Goal: Use online tool/utility: Utilize a website feature to perform a specific function

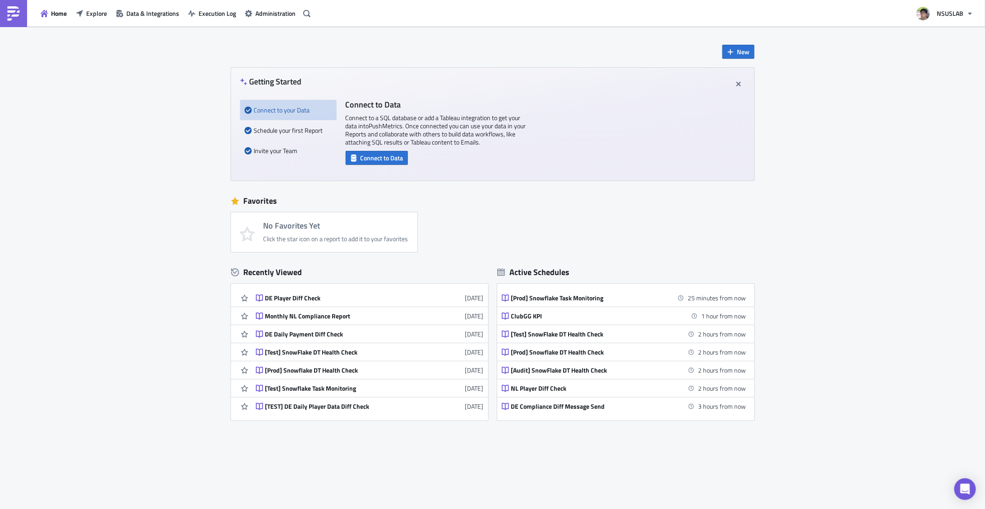
drag, startPoint x: 878, startPoint y: 150, endPoint x: 867, endPoint y: 158, distance: 13.3
click at [878, 150] on div "New Getting Started Connect to your Data Schedule your first Report Invite your…" at bounding box center [492, 269] width 985 height 484
click at [767, 238] on div "New Getting Started Connect to your Data Schedule your first Report Invite your…" at bounding box center [492, 269] width 985 height 484
click at [81, 13] on icon "button" at bounding box center [79, 12] width 7 height 7
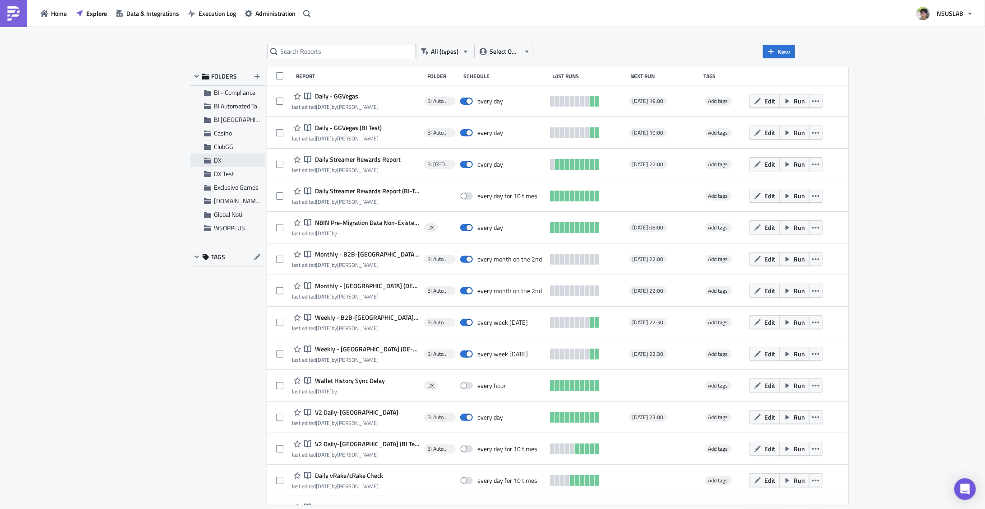
click at [217, 162] on span "DX" at bounding box center [218, 159] width 8 height 9
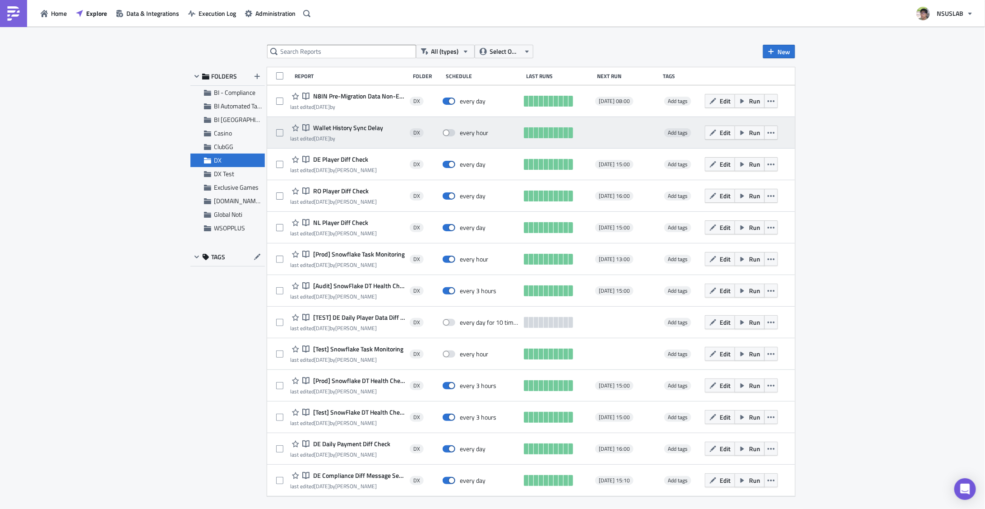
click at [352, 129] on span "Wallet History Sync Delay" at bounding box center [347, 128] width 72 height 8
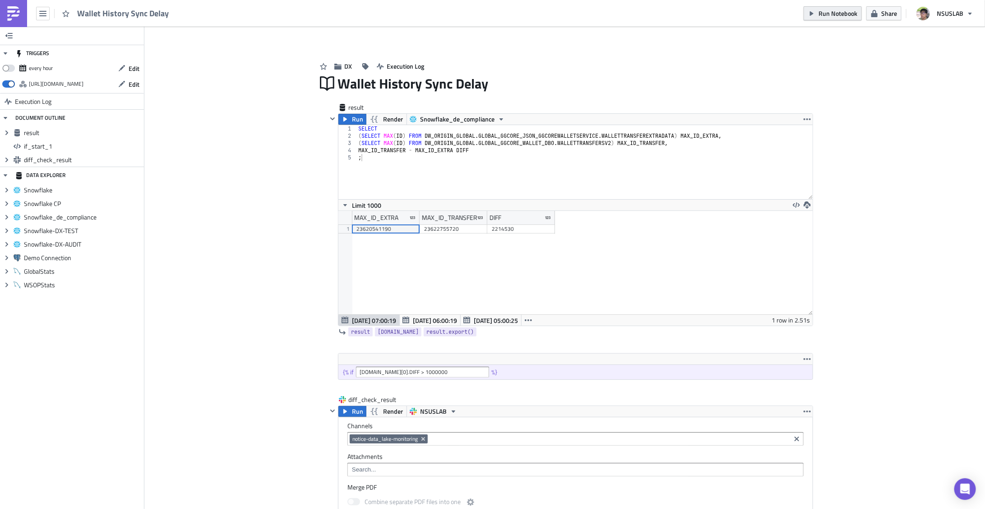
click at [840, 14] on span "Run Notebook" at bounding box center [838, 13] width 39 height 9
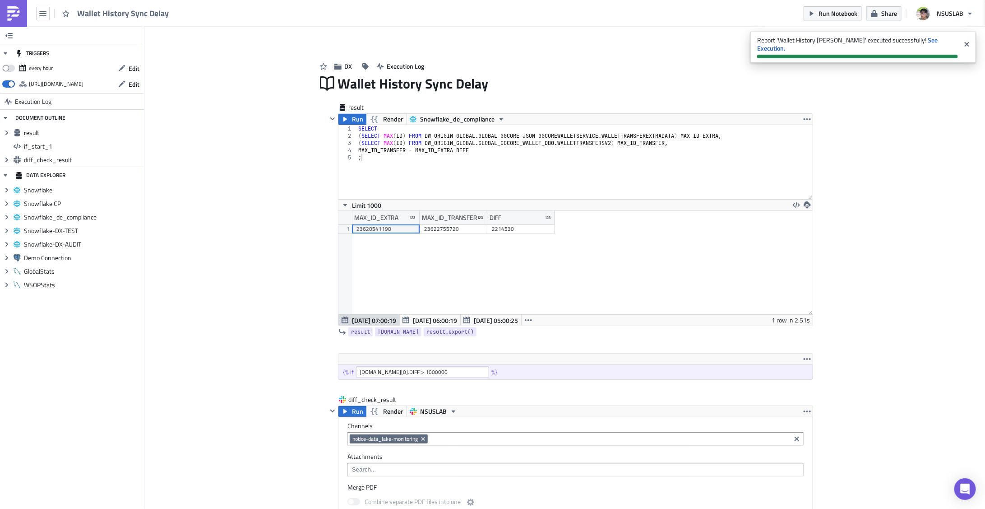
click at [845, 212] on div "Add Image DX Execution Log Wallet History Sync Delay result Run Render Snowflak…" at bounding box center [564, 490] width 841 height 927
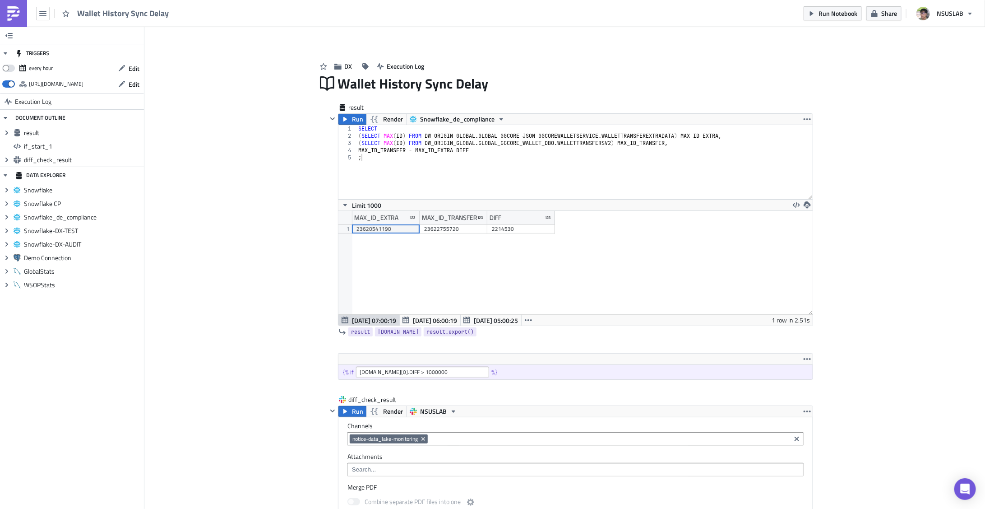
click at [219, 144] on div "Add Image DX Execution Log Wallet History Sync Delay result Run Render Snowflak…" at bounding box center [564, 490] width 841 height 927
click at [6, 68] on span at bounding box center [8, 68] width 13 height 7
click at [6, 68] on input "checkbox" at bounding box center [7, 66] width 6 height 6
checkbox input "true"
click at [199, 139] on div "Add Image DX Execution Log Wallet History Sync Delay result Run Render Snowflak…" at bounding box center [564, 490] width 841 height 927
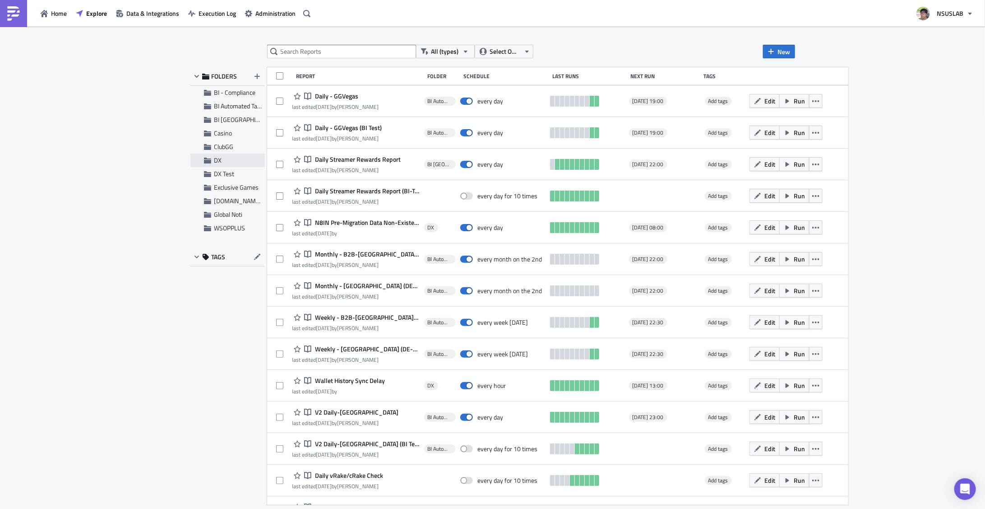
click at [226, 158] on span "DX" at bounding box center [238, 160] width 48 height 8
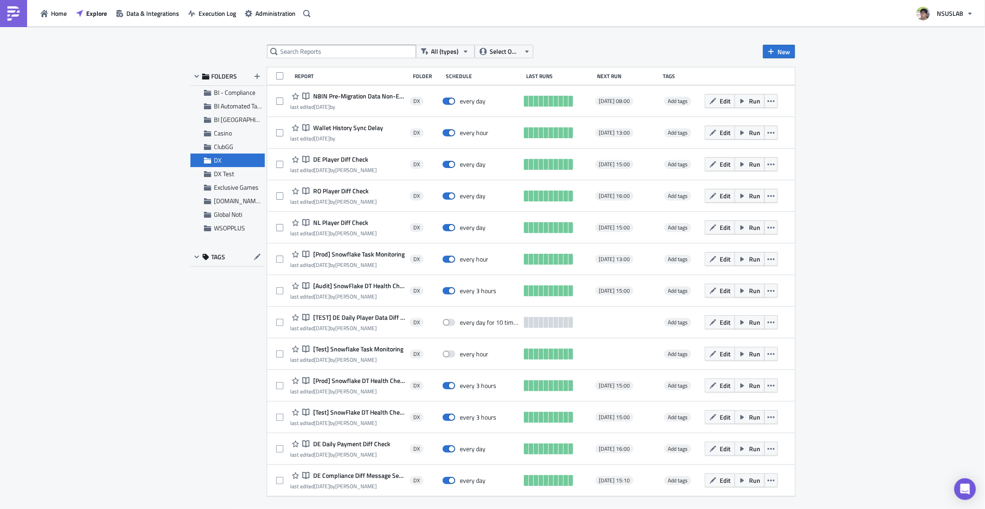
click at [917, 182] on div "All (types) Select Owner New FOLDERS BI - Compliance BI Automated Tableau Repor…" at bounding box center [492, 268] width 985 height 483
drag, startPoint x: 863, startPoint y: 264, endPoint x: 915, endPoint y: 382, distance: 128.3
click at [861, 264] on div "All (types) Select Owner New FOLDERS BI - Compliance BI Automated Tableau Repor…" at bounding box center [492, 268] width 985 height 483
click at [873, 237] on div "All (types) Select Owner New FOLDERS BI - Compliance BI Automated Tableau Repor…" at bounding box center [492, 268] width 985 height 483
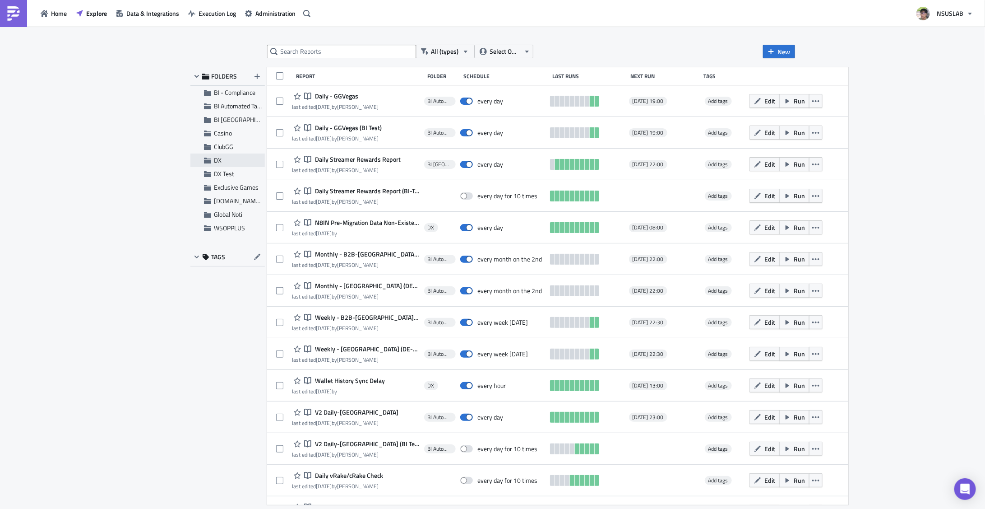
click at [219, 161] on span "DX" at bounding box center [218, 159] width 8 height 9
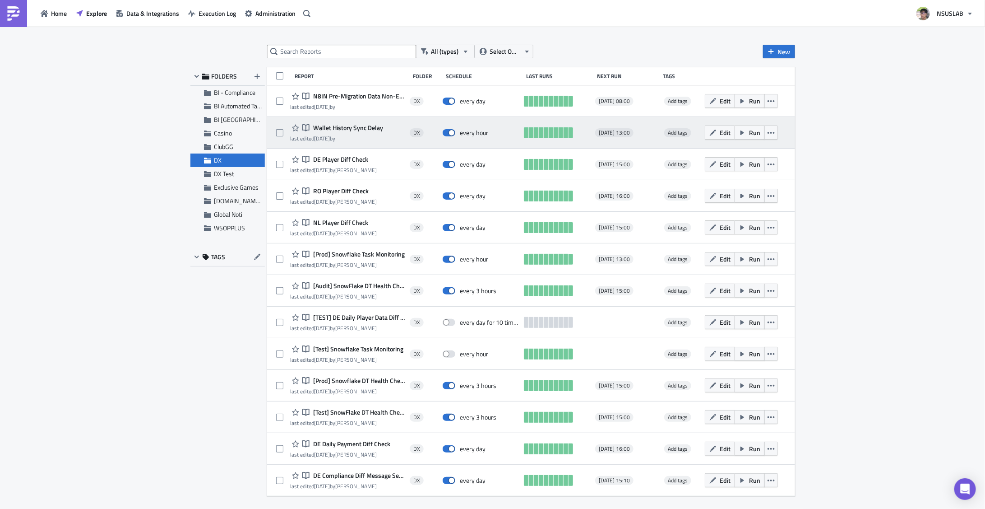
click at [354, 130] on span "Wallet History Sync Delay" at bounding box center [347, 128] width 72 height 8
